Goal: Check status: Check status

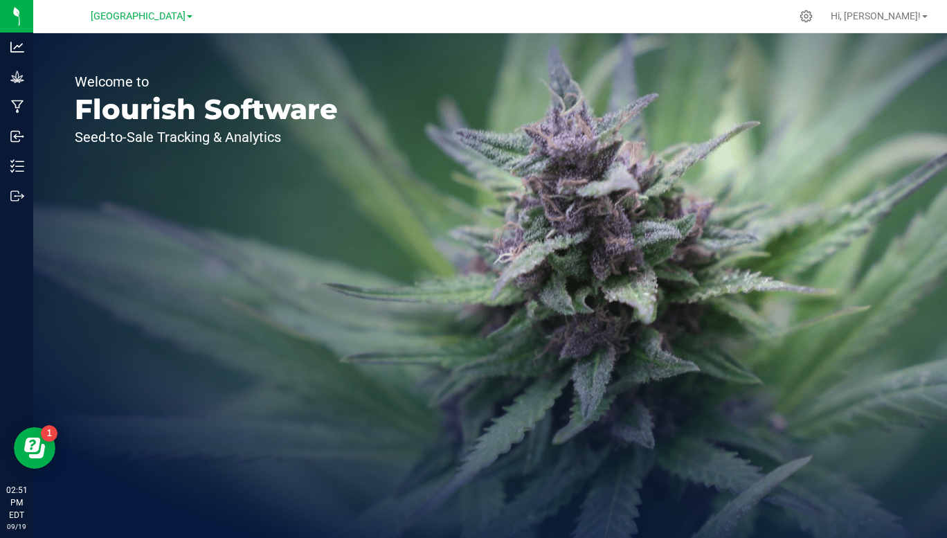
click at [185, 17] on span "[GEOGRAPHIC_DATA]" at bounding box center [138, 16] width 95 height 12
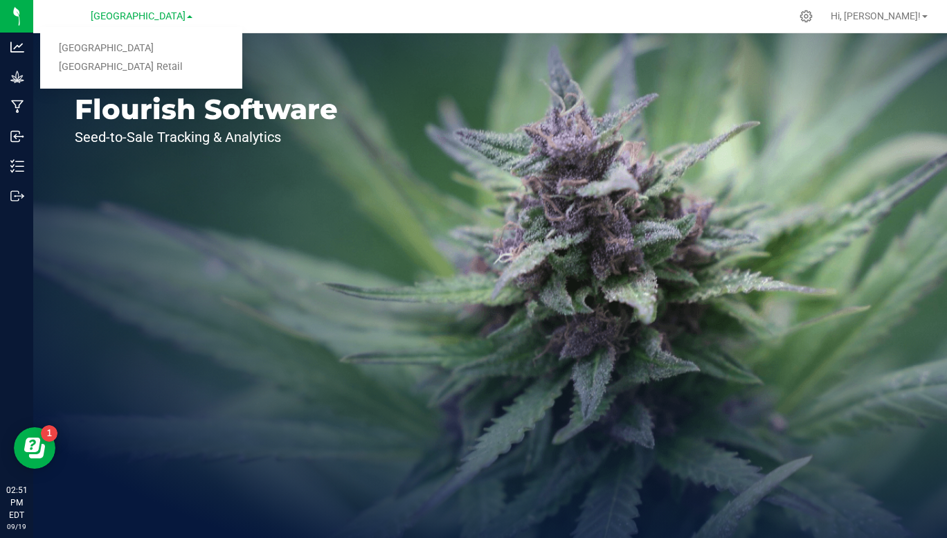
click at [145, 71] on link "[GEOGRAPHIC_DATA] Retail" at bounding box center [141, 67] width 202 height 19
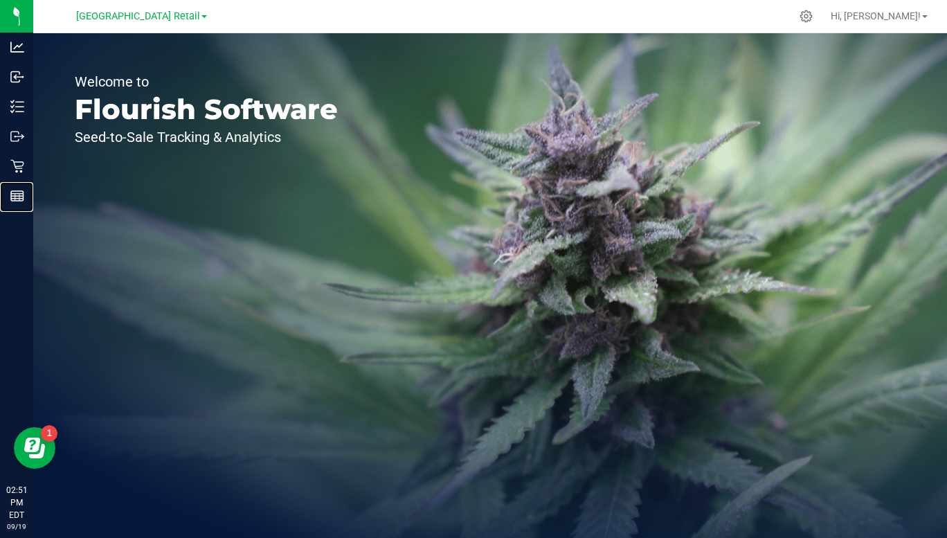
click at [8, 199] on div "Reports" at bounding box center [18, 196] width 29 height 28
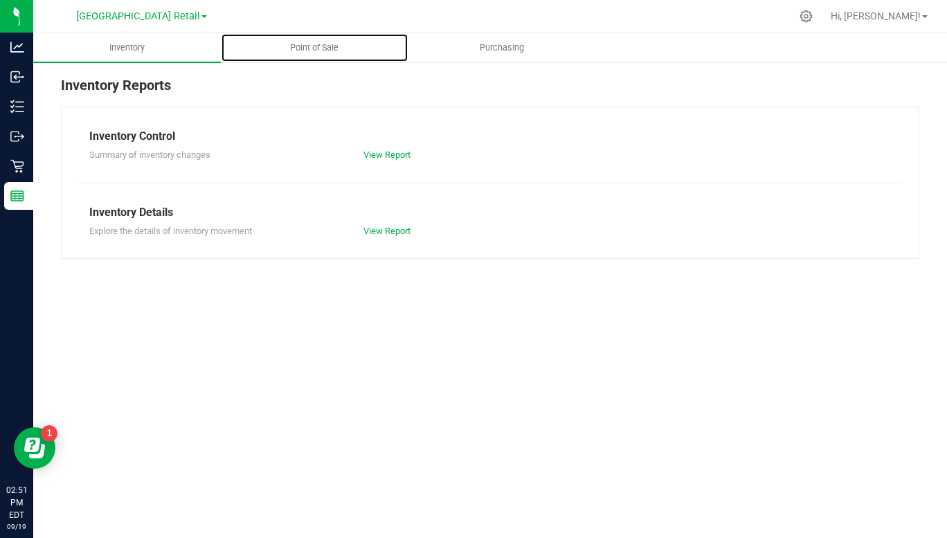
click at [324, 46] on span "Point of Sale" at bounding box center [314, 48] width 86 height 12
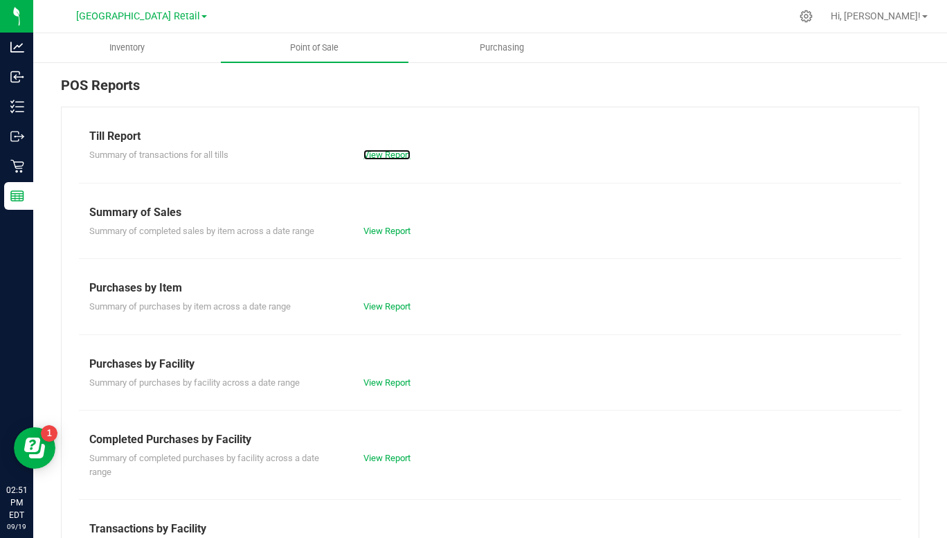
click at [402, 158] on link "View Report" at bounding box center [387, 155] width 47 height 10
